Goal: Transaction & Acquisition: Purchase product/service

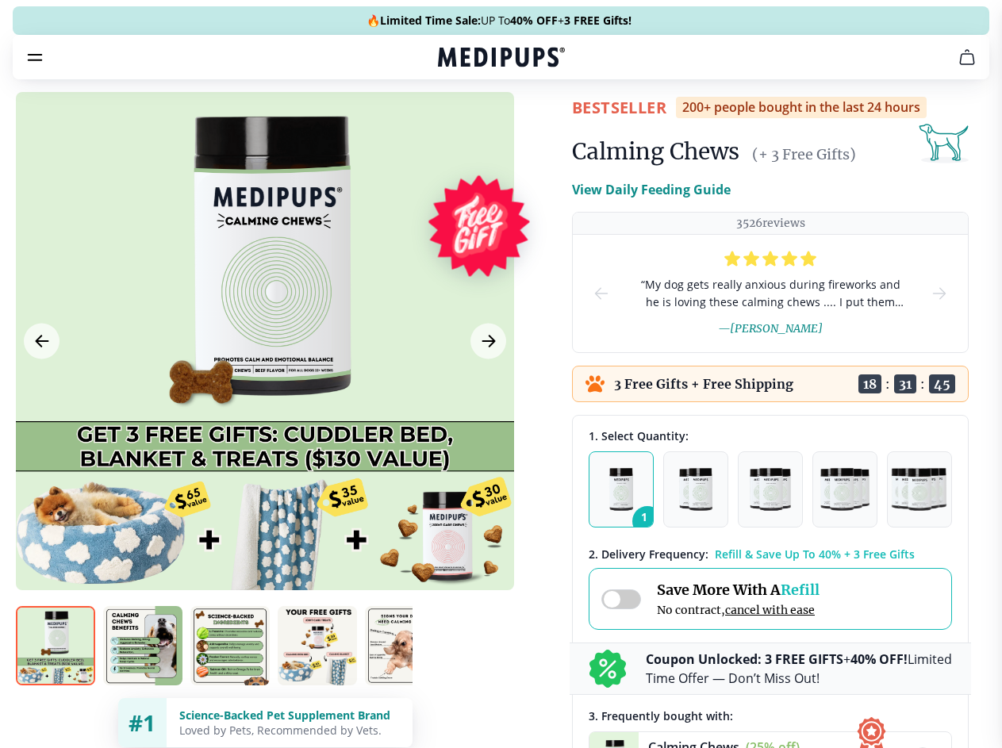
click at [456, 127] on span "Supplements" at bounding box center [495, 135] width 79 height 16
click at [537, 125] on icon "button" at bounding box center [546, 134] width 19 height 19
click at [957, 67] on icon "cart" at bounding box center [966, 57] width 19 height 19
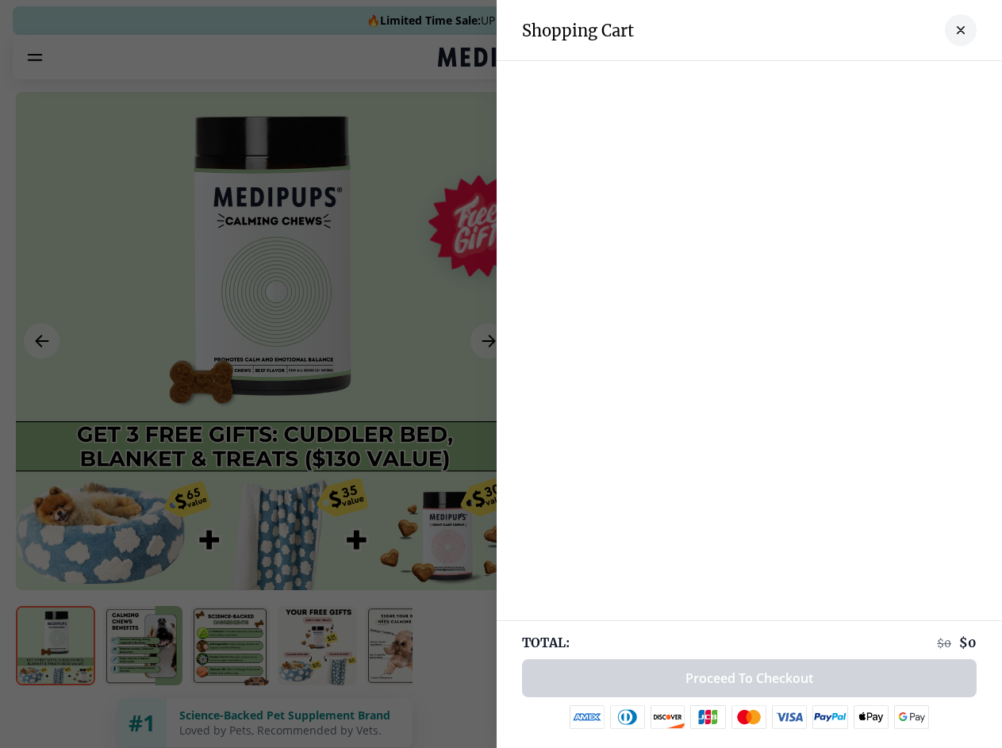
click at [771, 79] on div at bounding box center [748, 77] width 505 height 32
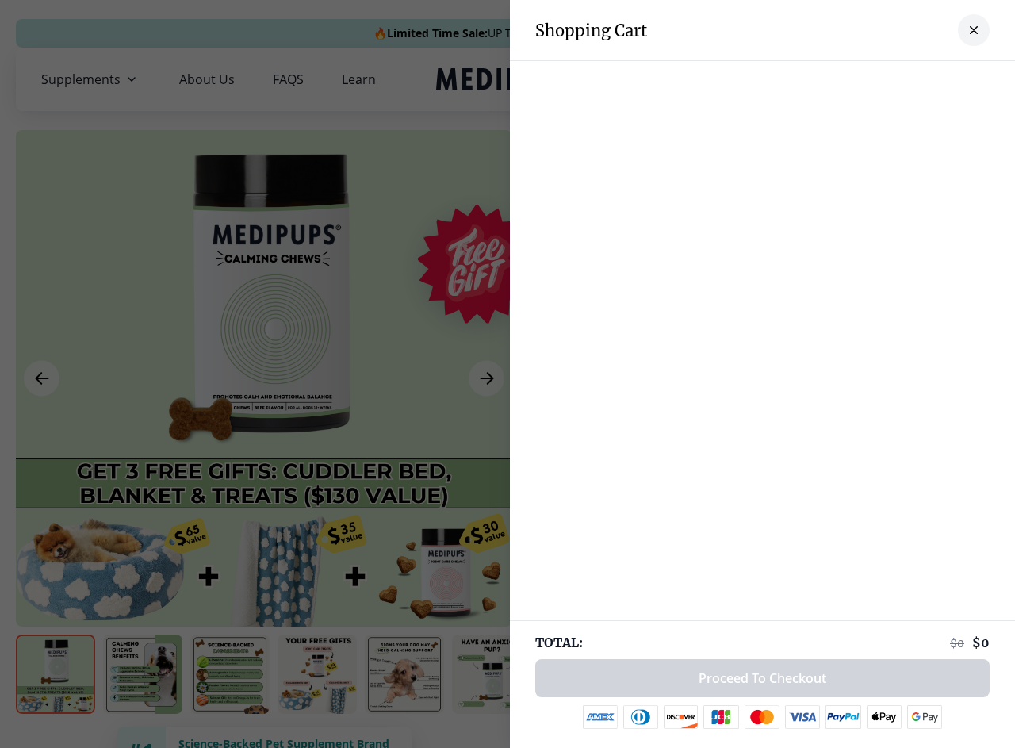
click at [895, 79] on div at bounding box center [762, 77] width 505 height 32
click at [948, 79] on div at bounding box center [762, 77] width 505 height 32
click at [264, 378] on div at bounding box center [507, 374] width 1015 height 748
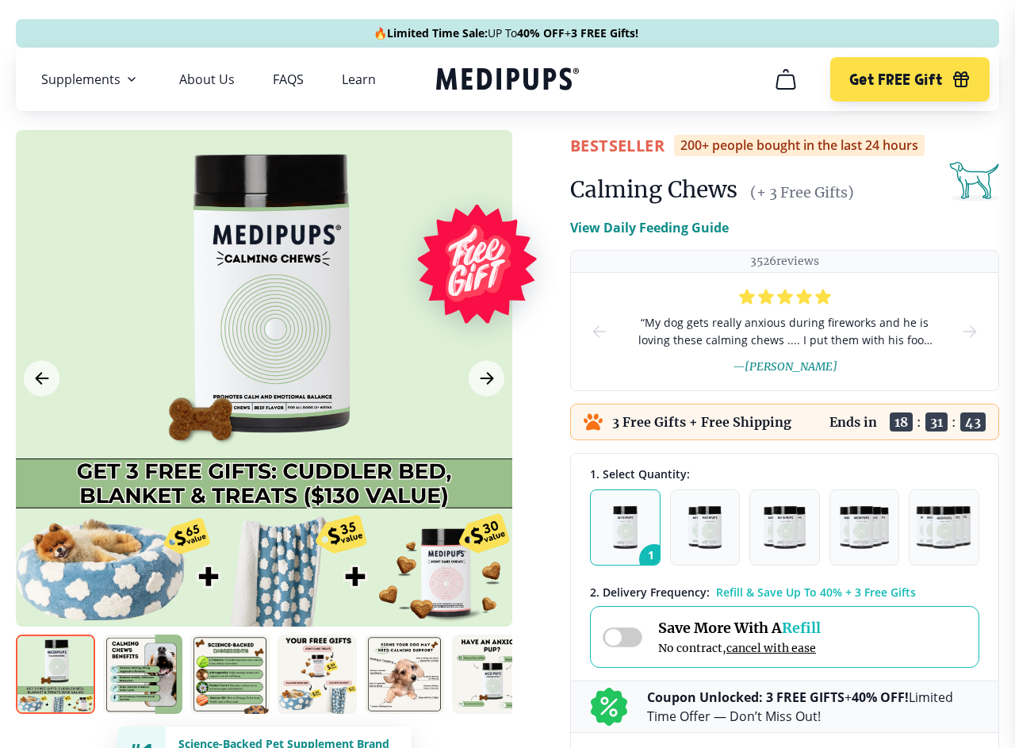
click at [41, 378] on icon "Previous Image" at bounding box center [42, 378] width 12 height 11
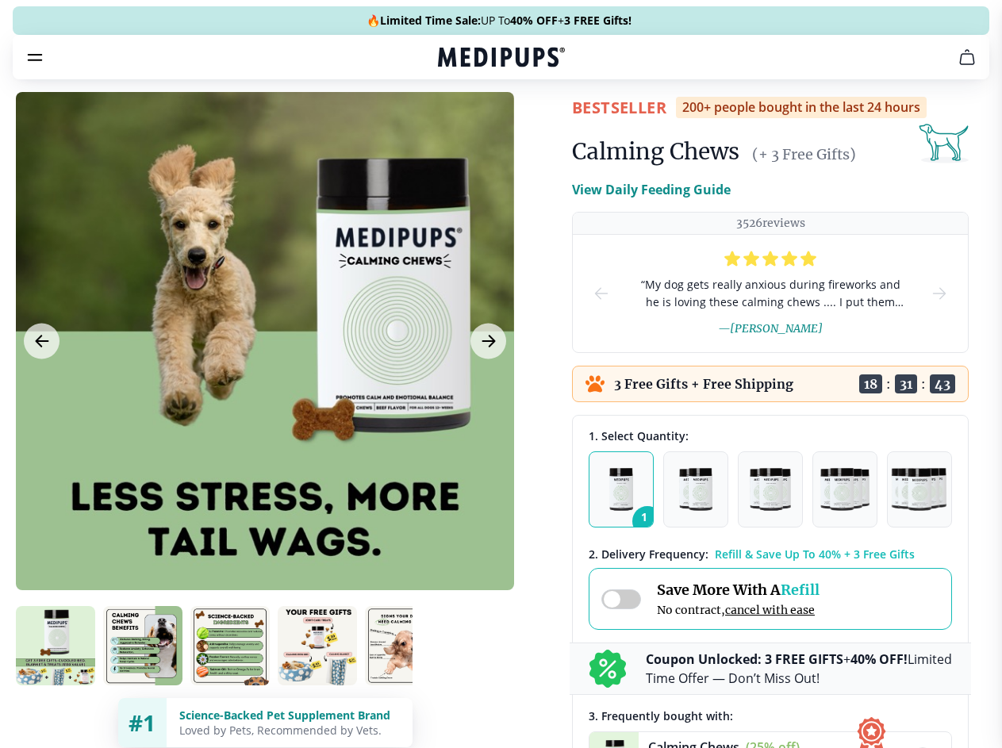
click at [486, 347] on icon "Next Image" at bounding box center [488, 340] width 12 height 11
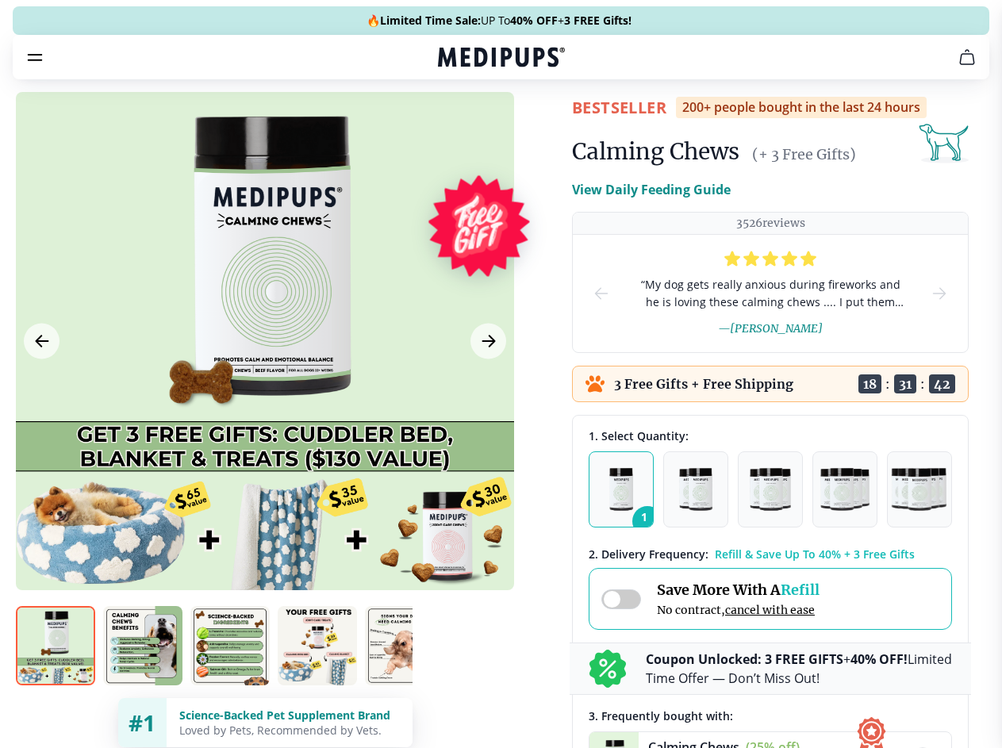
click at [56, 674] on img at bounding box center [55, 645] width 79 height 79
